Goal: Navigation & Orientation: Find specific page/section

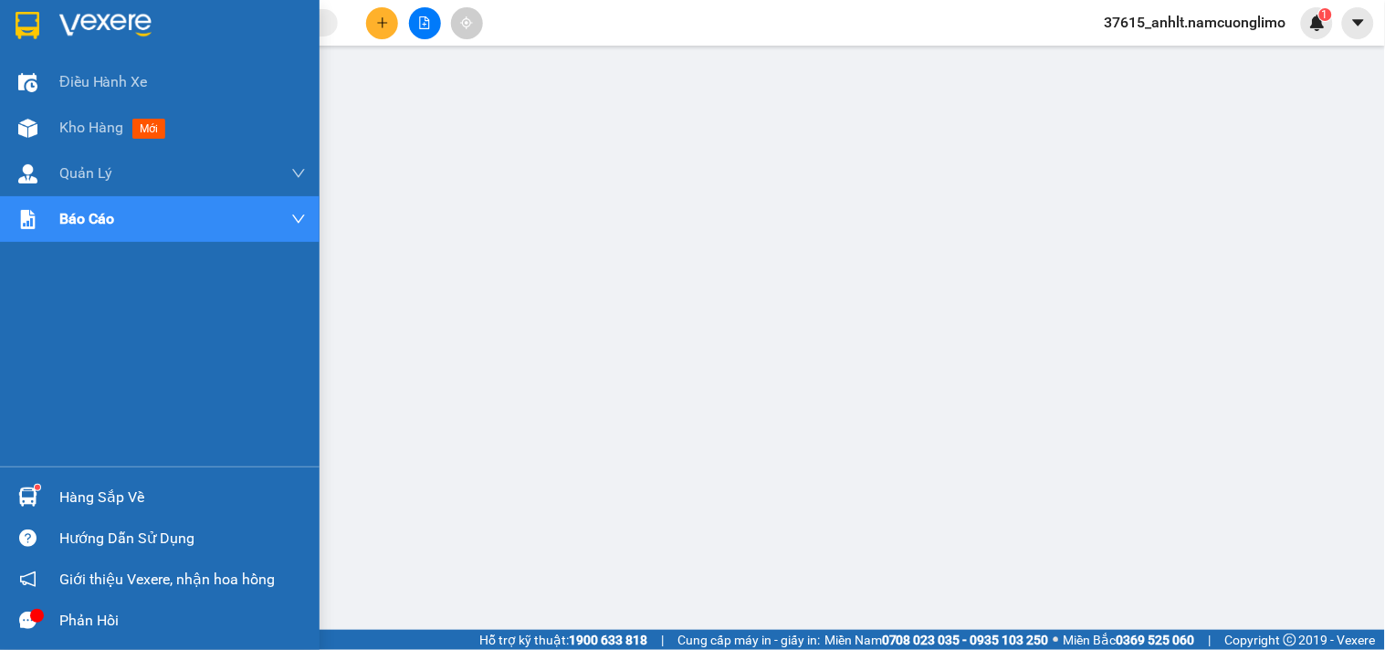
click at [25, 23] on img at bounding box center [28, 25] width 24 height 27
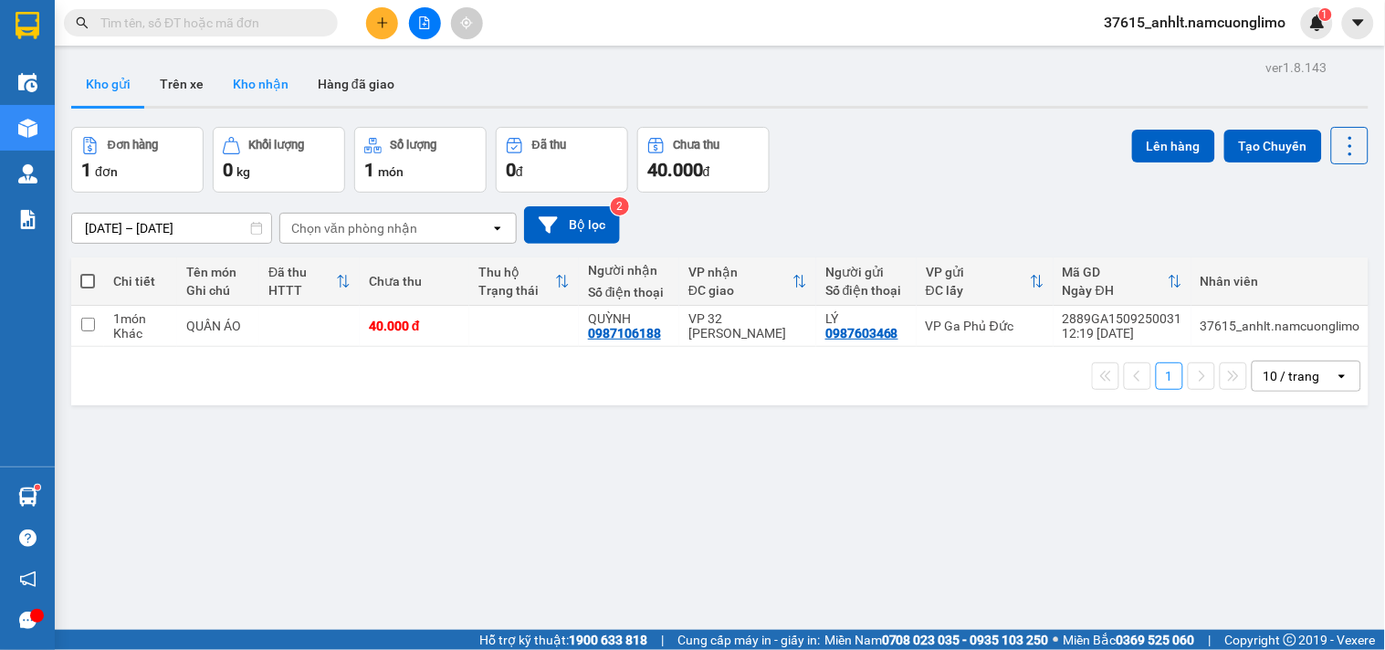
click at [253, 86] on button "Kho nhận" at bounding box center [260, 84] width 85 height 44
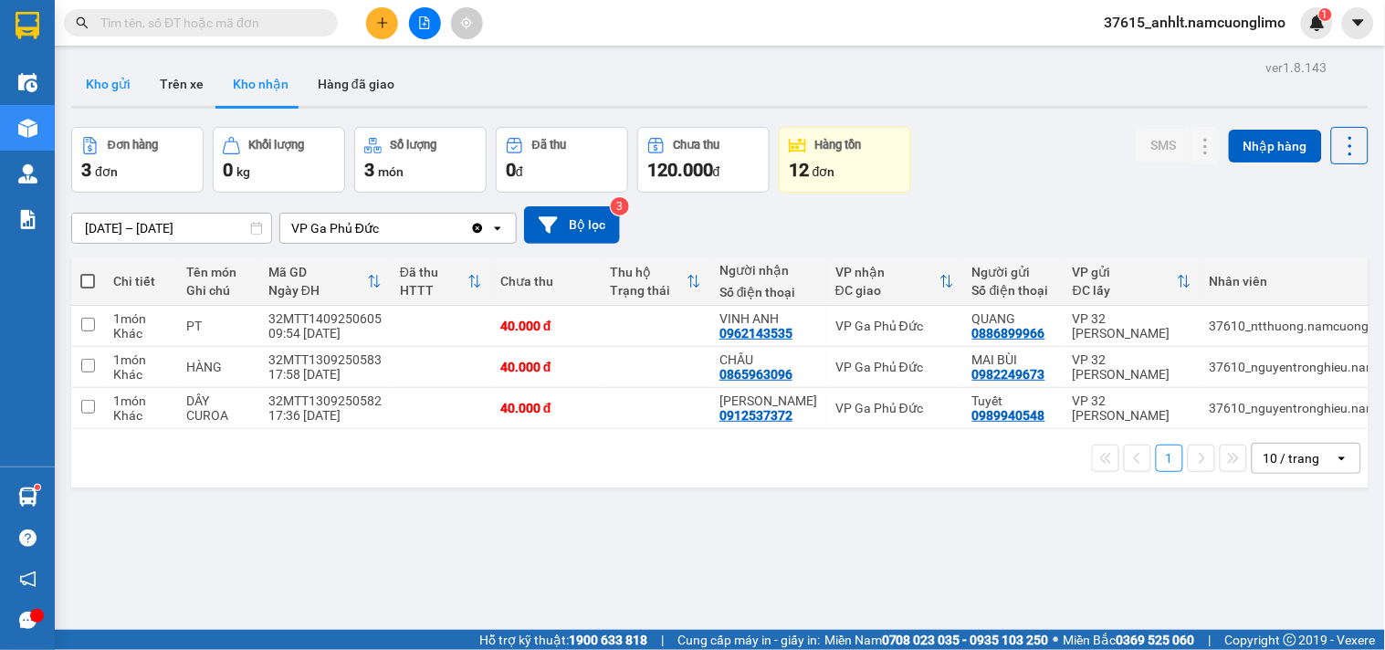
click at [114, 102] on button "Kho gửi" at bounding box center [108, 84] width 74 height 44
